Goal: Check status: Check status

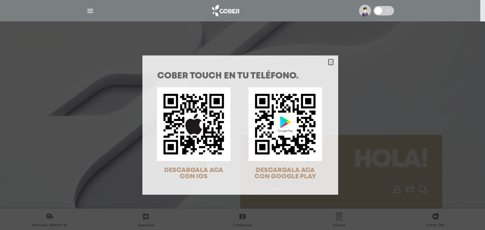
click at [328, 61] on icon "Close" at bounding box center [330, 62] width 5 height 5
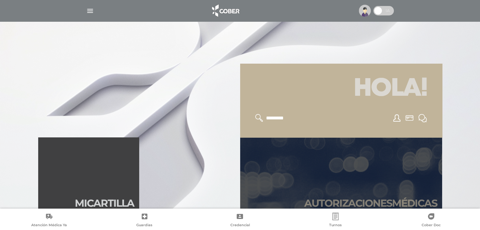
scroll to position [158, 0]
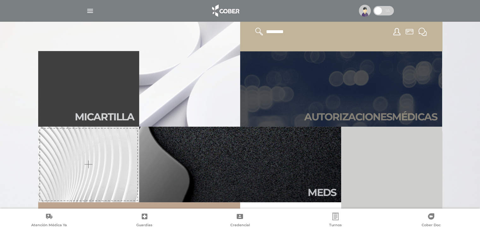
click at [351, 116] on h2 "Autori zaciones médicas" at bounding box center [370, 117] width 133 height 12
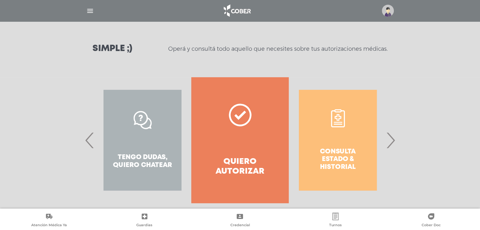
scroll to position [86, 0]
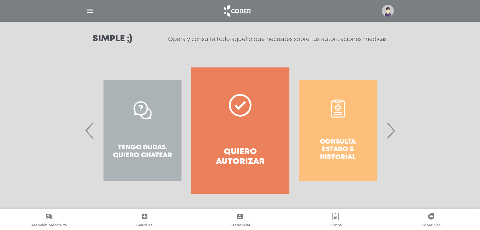
click at [389, 132] on span "›" at bounding box center [390, 131] width 12 height 34
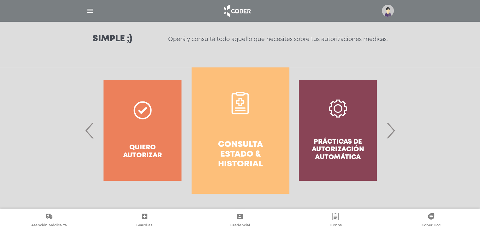
click at [227, 134] on link "Consulta estado & historial" at bounding box center [239, 131] width 97 height 126
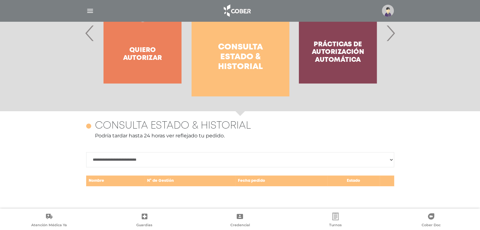
scroll to position [274, 0]
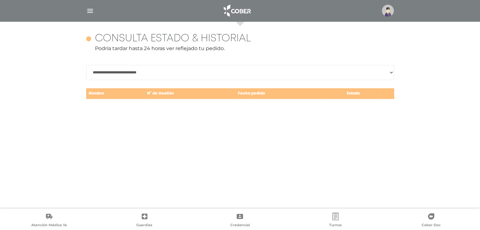
click at [167, 69] on select "**********" at bounding box center [240, 72] width 308 height 15
select select "**********"
click at [86, 65] on select "**********" at bounding box center [240, 72] width 308 height 15
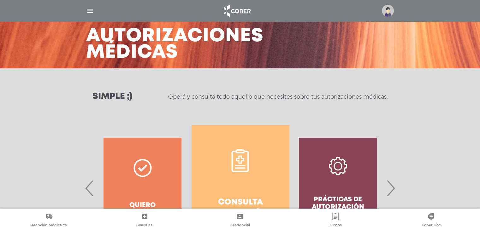
scroll to position [21, 0]
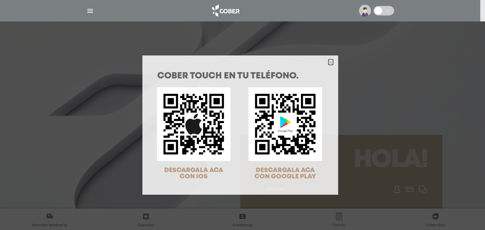
click at [328, 62] on icon "Close" at bounding box center [330, 62] width 5 height 5
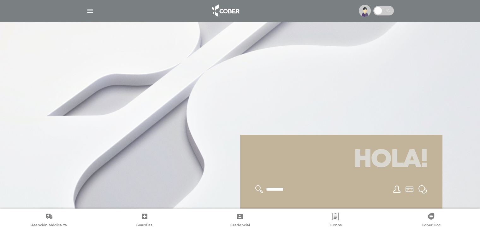
click at [93, 10] on img "button" at bounding box center [90, 11] width 8 height 8
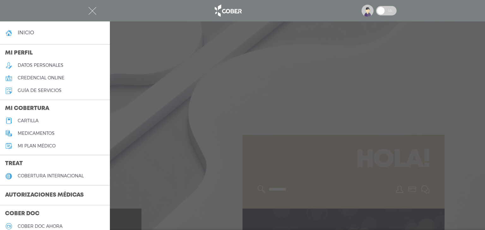
click at [149, 0] on nav at bounding box center [242, 10] width 485 height 21
click at [164, 36] on div at bounding box center [242, 115] width 485 height 230
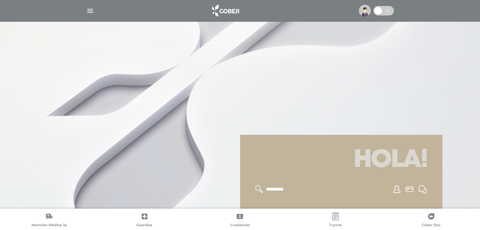
scroll to position [157, 0]
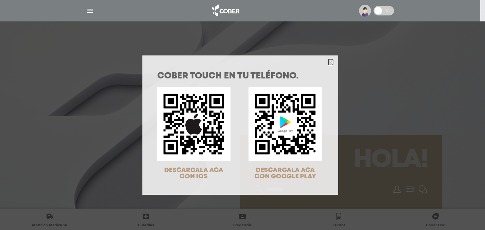
click at [328, 62] on icon "Close" at bounding box center [330, 62] width 5 height 5
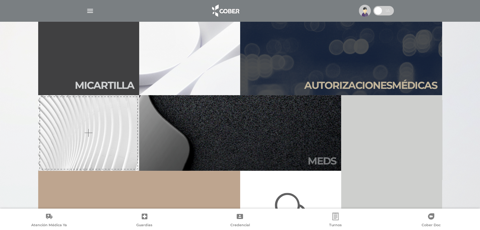
scroll to position [221, 0]
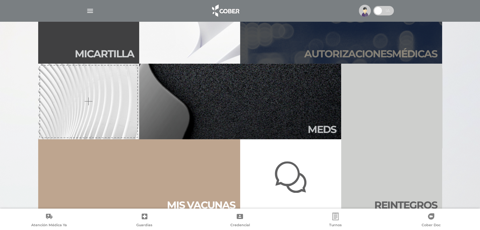
click at [335, 53] on h2 "Autori zaciones médicas" at bounding box center [370, 54] width 133 height 12
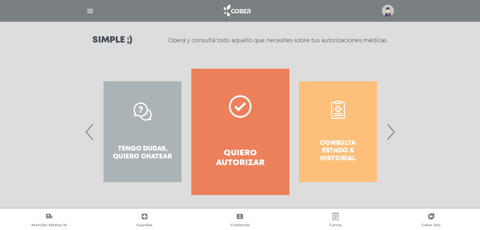
scroll to position [86, 0]
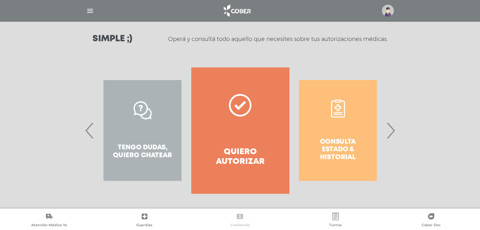
click at [239, 218] on icon at bounding box center [240, 217] width 8 height 8
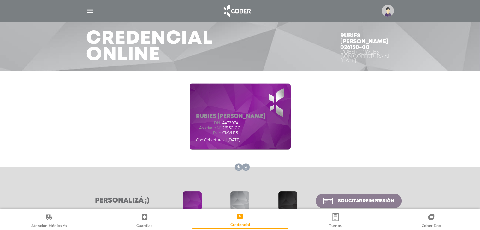
scroll to position [63, 0]
